Goal: Navigation & Orientation: Find specific page/section

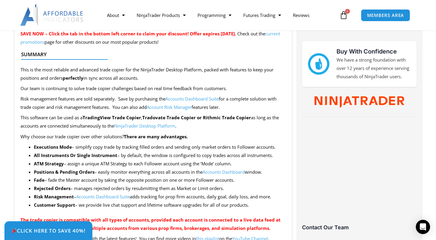
scroll to position [313, 0]
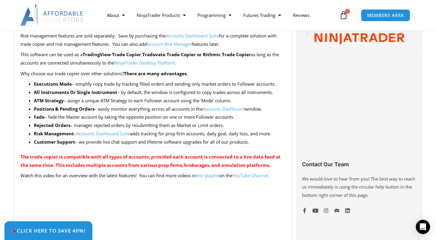
click at [129, 134] on link "Accounts Dashboard Suite" at bounding box center [102, 133] width 53 height 6
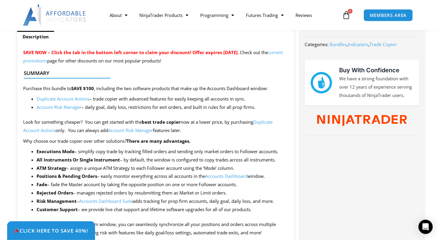
scroll to position [250, 0]
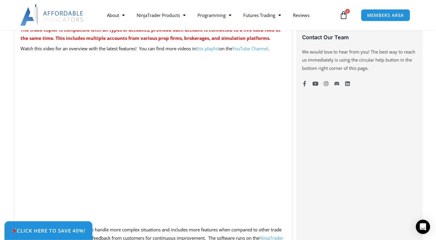
scroll to position [439, 0]
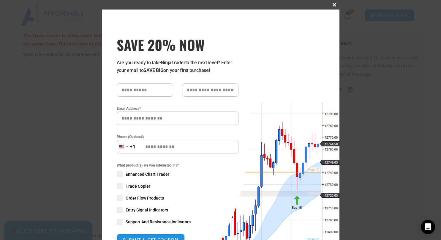
click at [330, 4] on span at bounding box center [334, 5] width 9 height 4
